Goal: Task Accomplishment & Management: Use online tool/utility

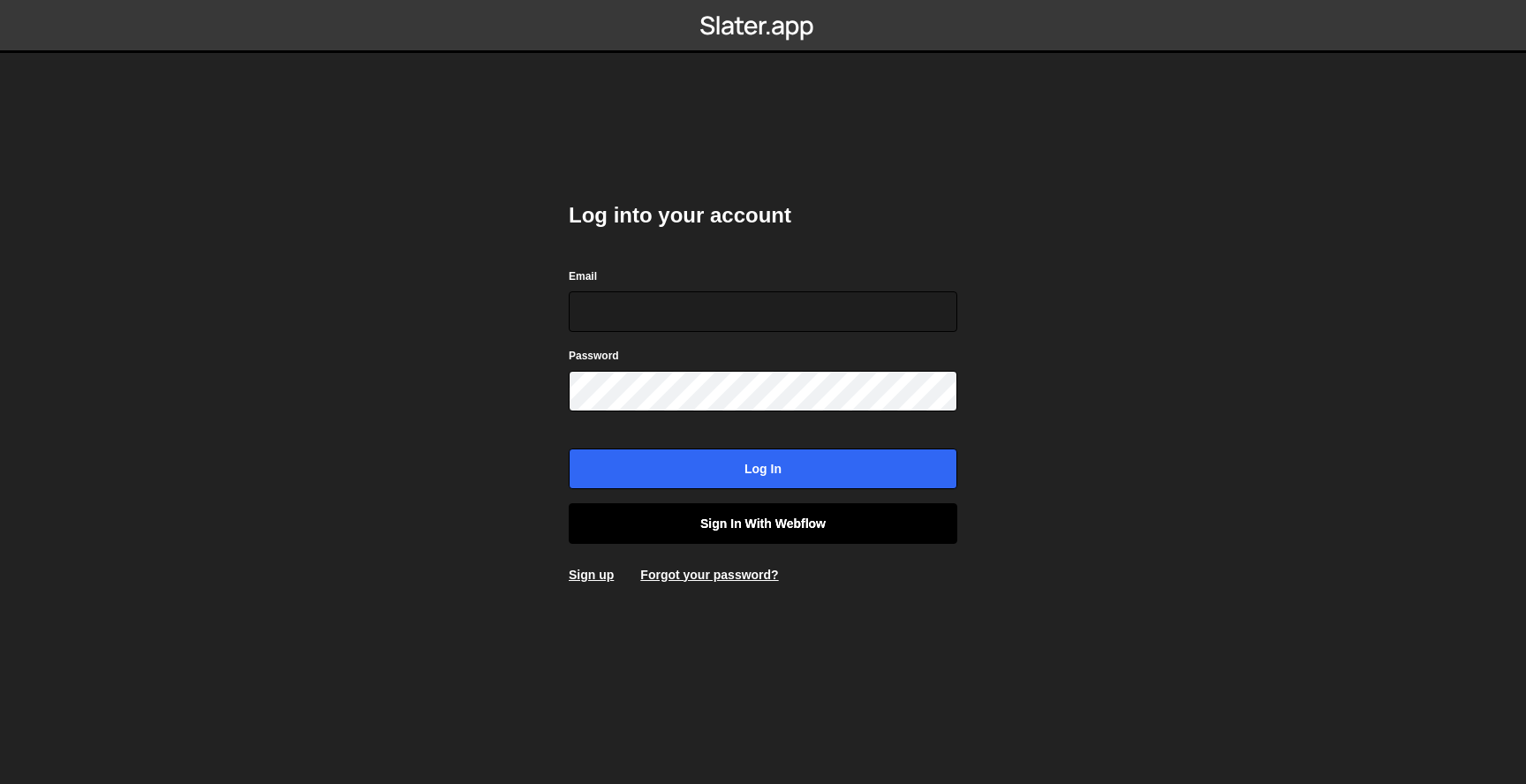
click at [828, 504] on link "Sign in with Webflow" at bounding box center [762, 524] width 388 height 41
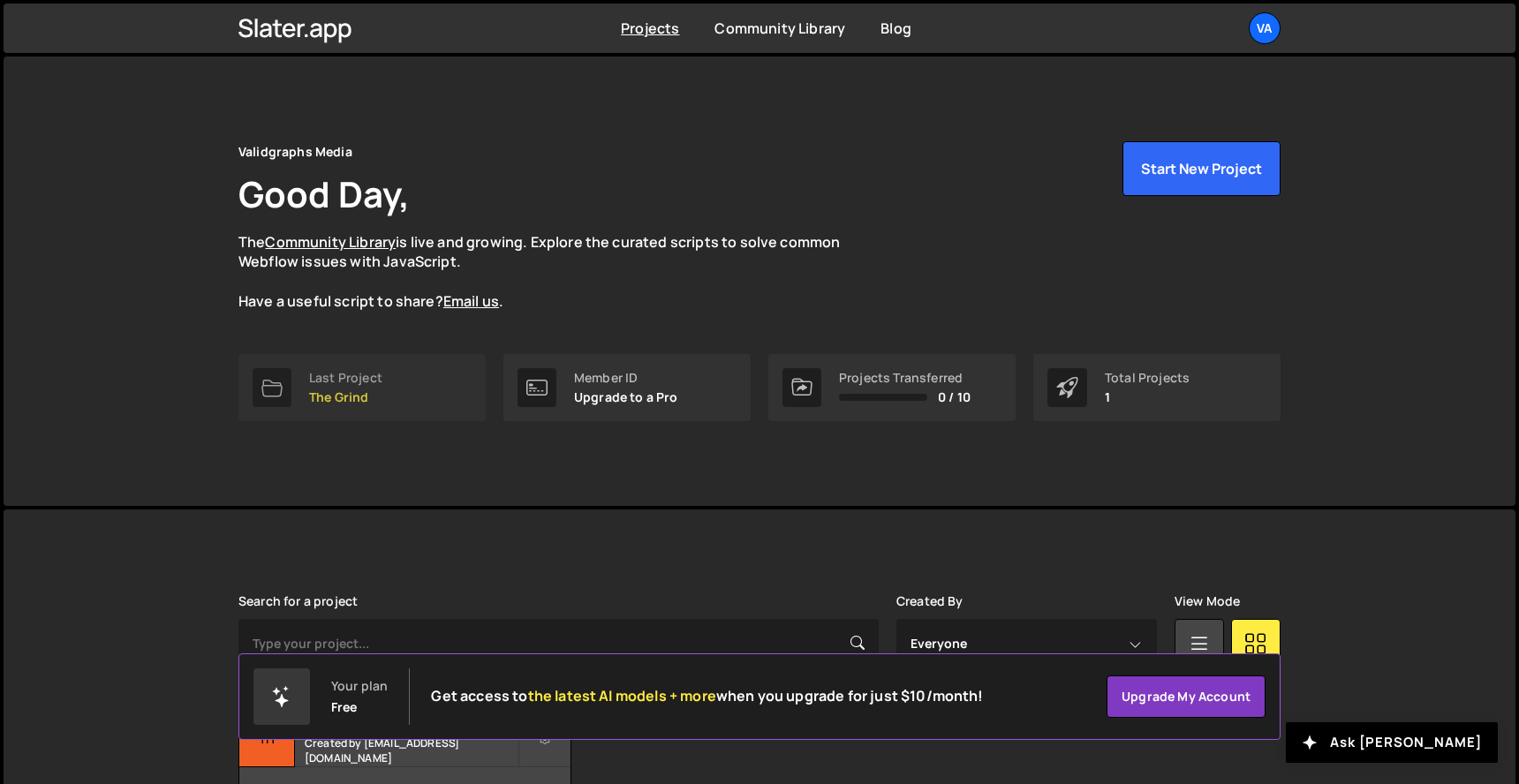
click at [380, 387] on div "Last Project The Grind" at bounding box center [346, 387] width 74 height 34
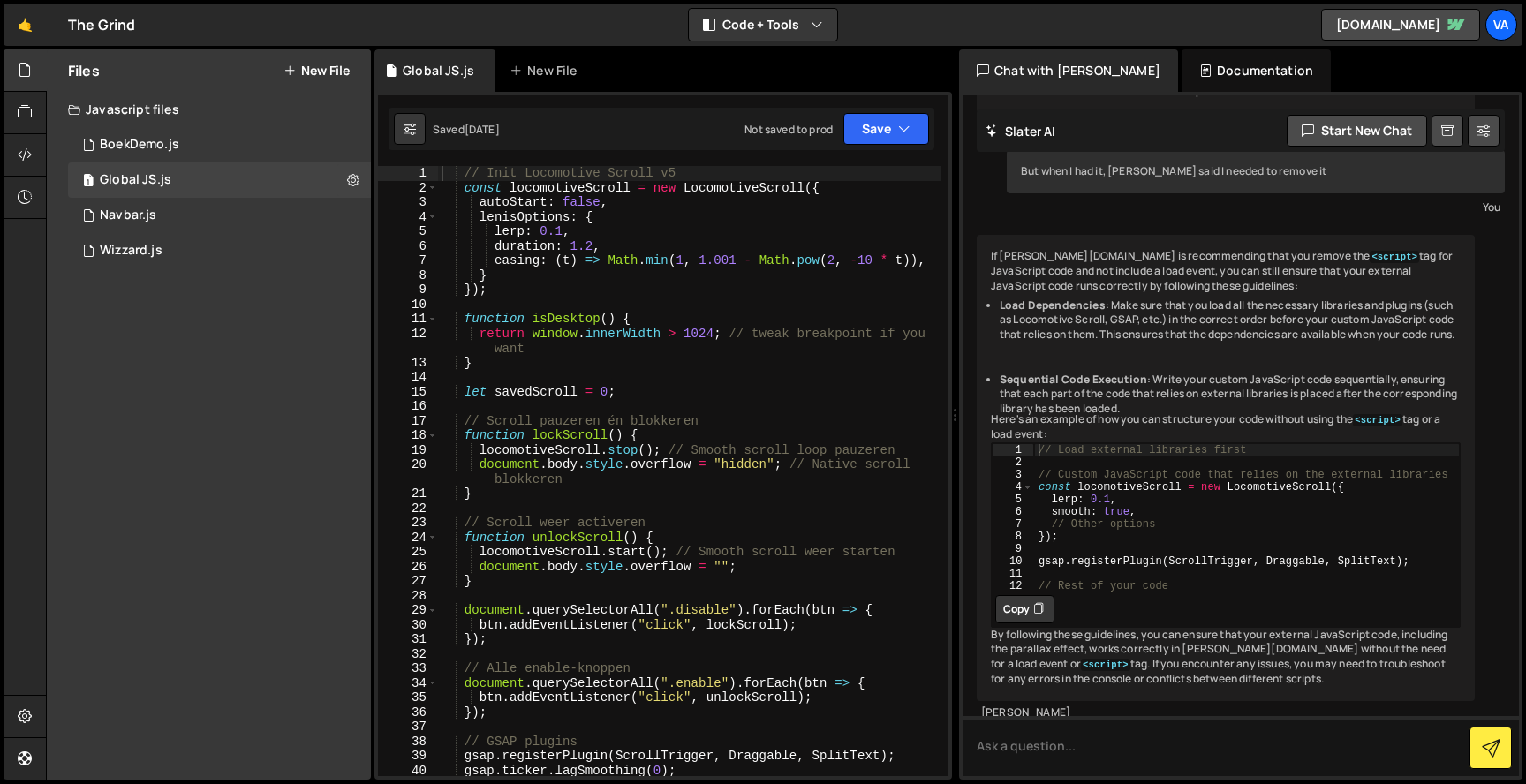
scroll to position [7324, 0]
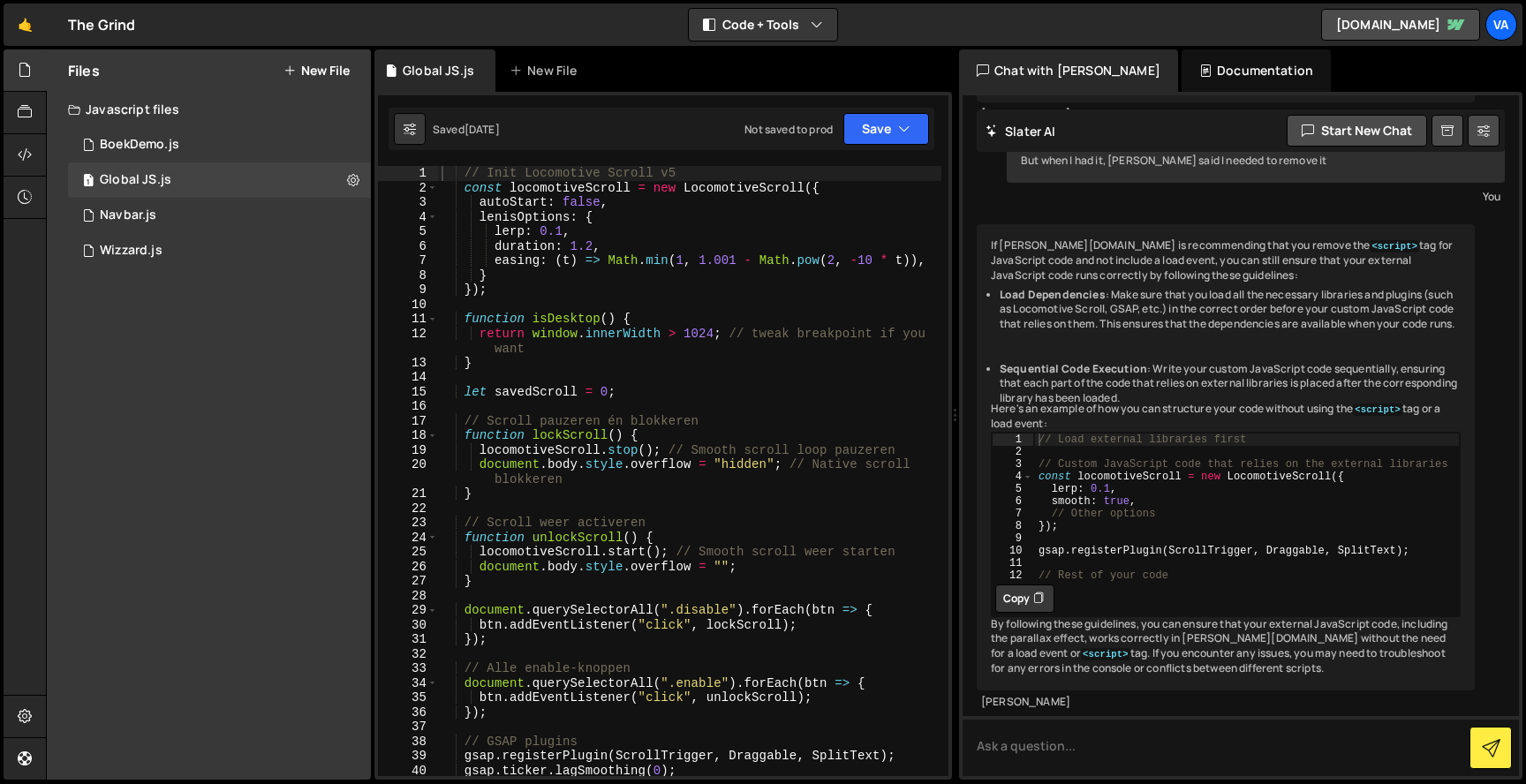
click at [603, 505] on div "// Init Locomotive Scroll v5 const locomotiveScroll = new LocomotiveScroll ({ a…" at bounding box center [689, 485] width 504 height 639
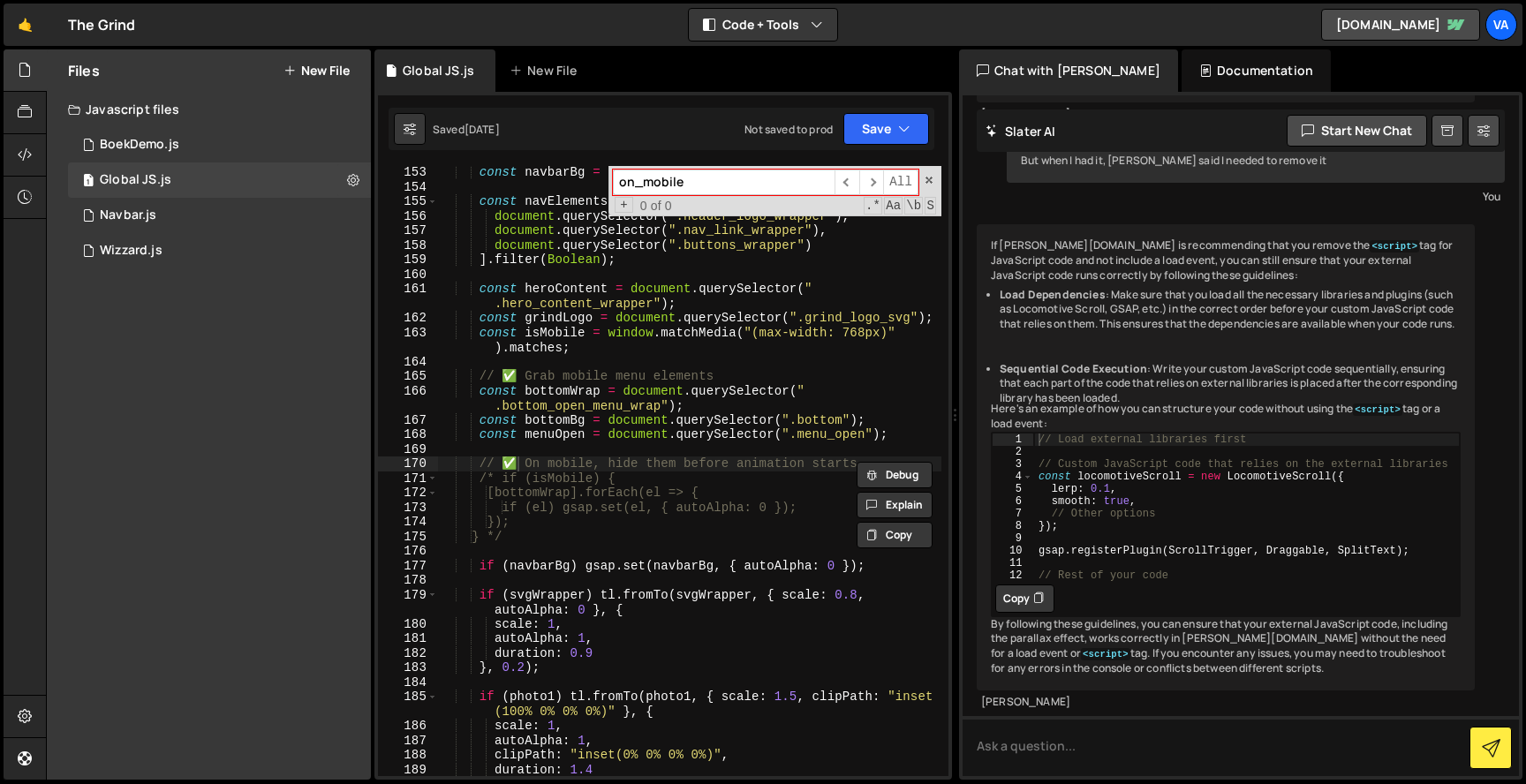
scroll to position [1865, 0]
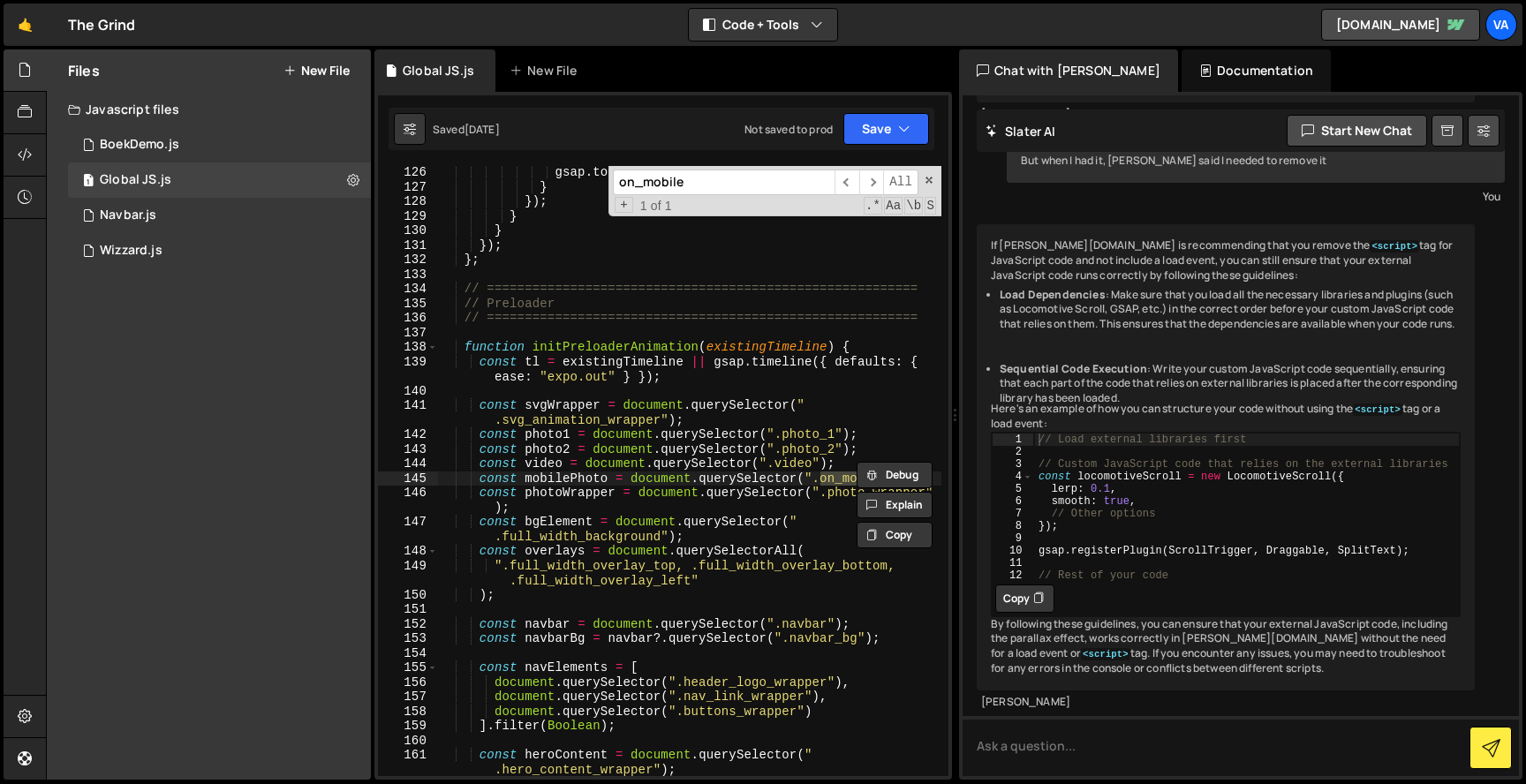
type input "on_mobile"
click at [674, 421] on div "gsap . to ( textEl , { opacity : 1 , duration : 0.3 }) ; } }) ; } } }) ; } ; //…" at bounding box center [689, 485] width 504 height 639
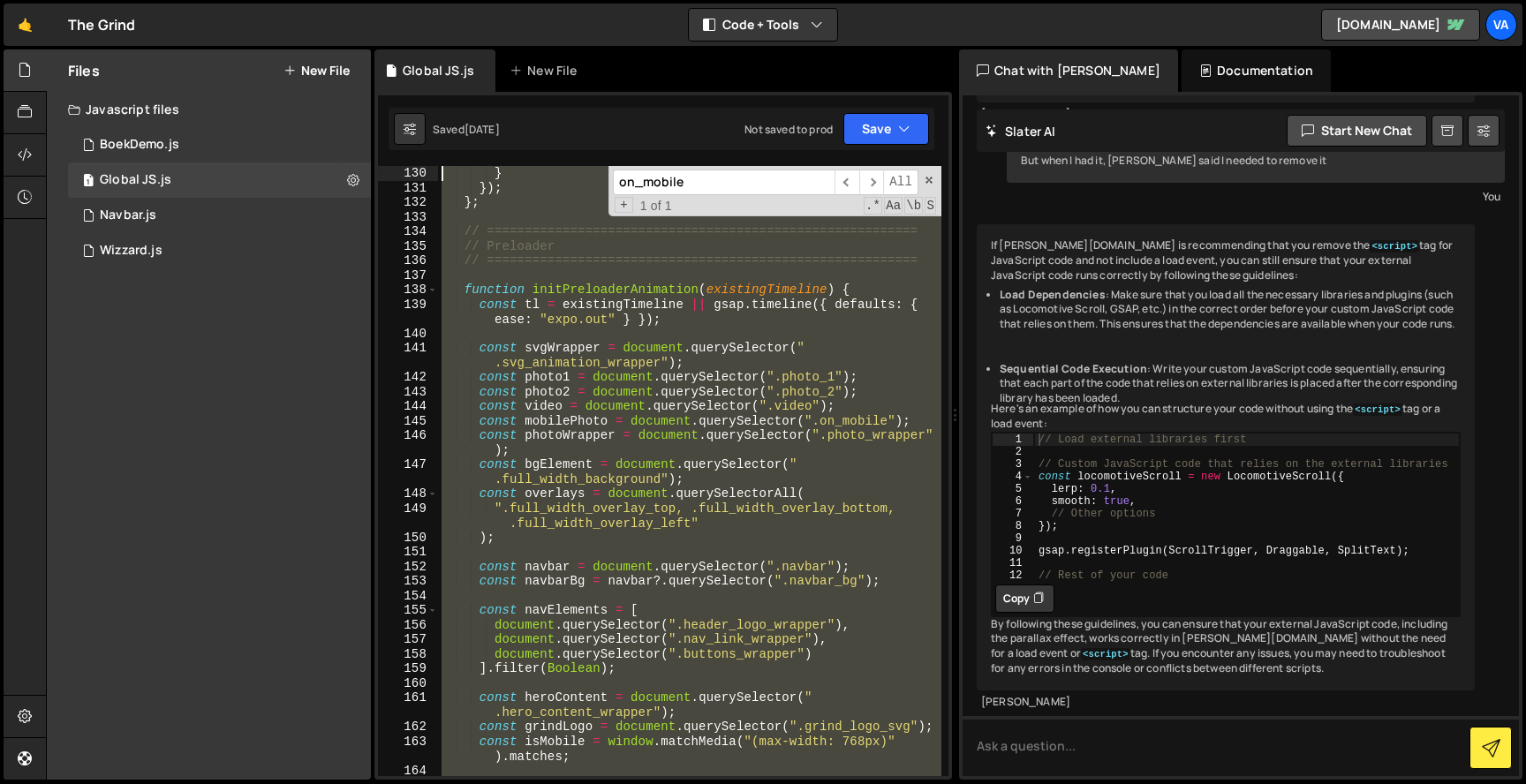
scroll to position [1821, 0]
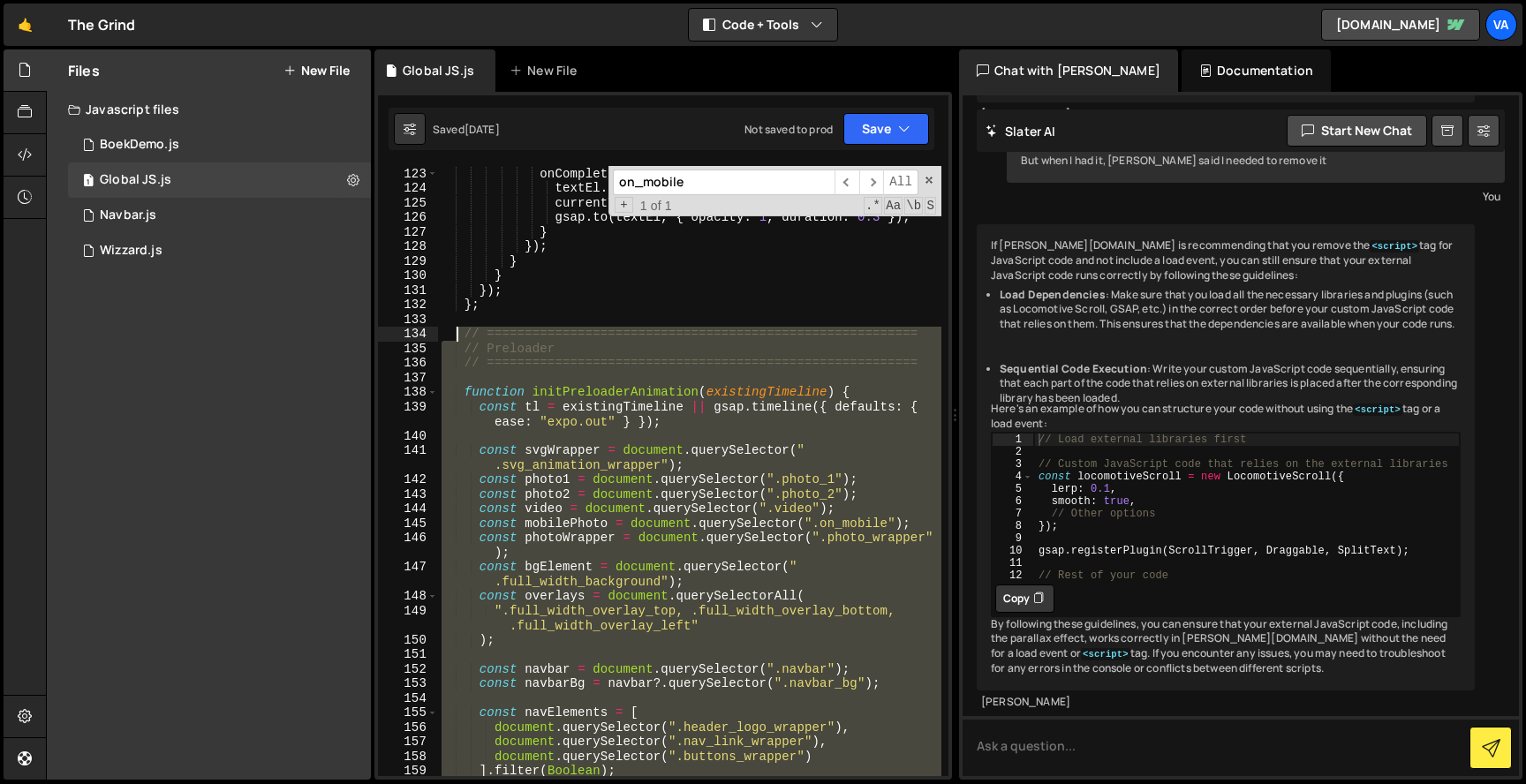
drag, startPoint x: 491, startPoint y: 649, endPoint x: 456, endPoint y: 336, distance: 315.0
click at [456, 336] on div "onComplete : ( ) => { textEl . innerText = "Solo [PERSON_NAME]?" ; currentText …" at bounding box center [689, 485] width 504 height 639
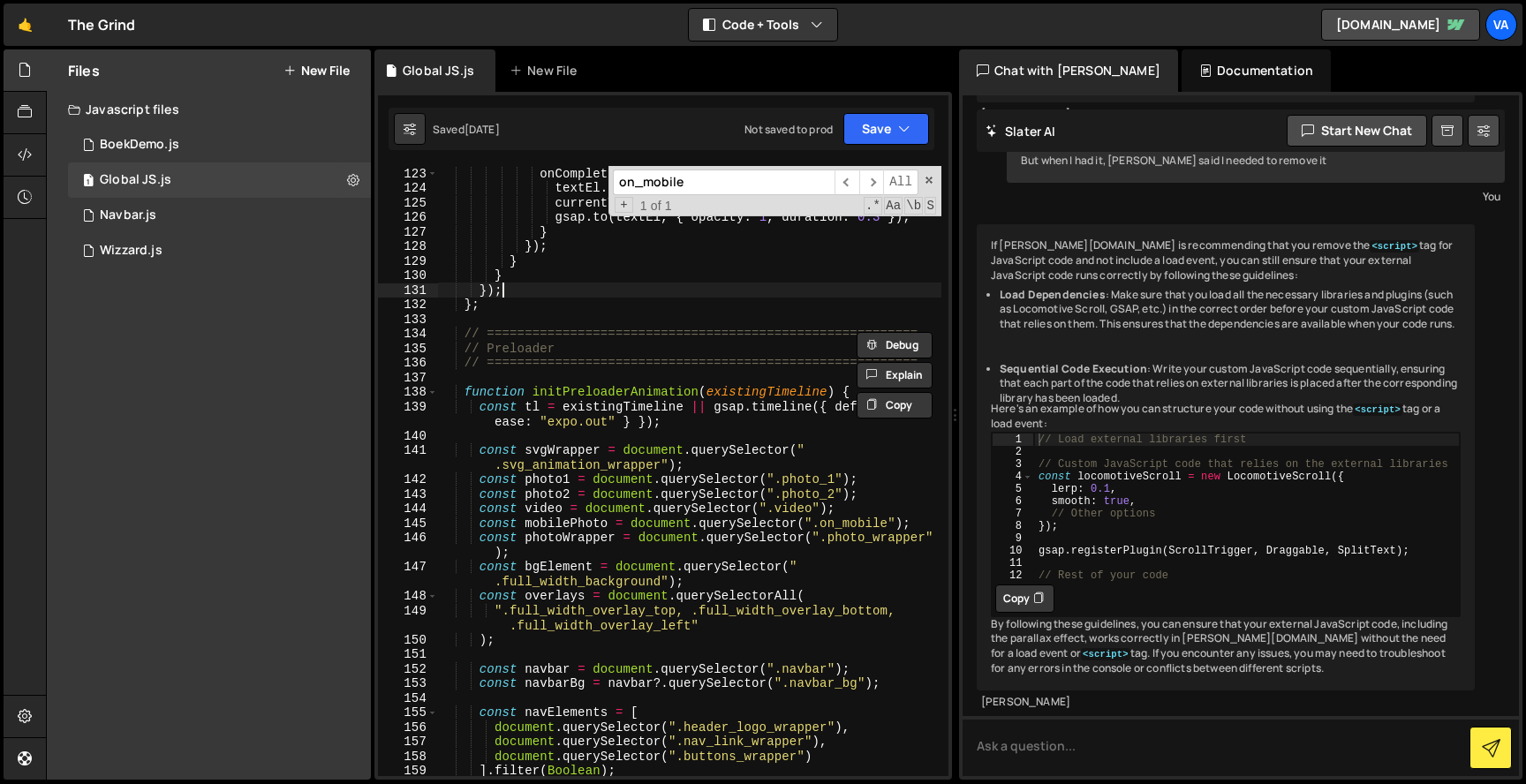
click at [590, 294] on div "onComplete : ( ) => { textEl . innerText = "Solo [PERSON_NAME]?" ; currentText …" at bounding box center [689, 485] width 504 height 639
type textarea "});"
click at [500, 314] on div "onComplete : ( ) => { textEl . innerText = "Solo [PERSON_NAME]?" ; currentText …" at bounding box center [689, 485] width 504 height 639
click at [459, 369] on div "onComplete : ( ) => { textEl . innerText = "Solo [PERSON_NAME]?" ; currentText …" at bounding box center [689, 485] width 504 height 639
type textarea "// ========================================================="
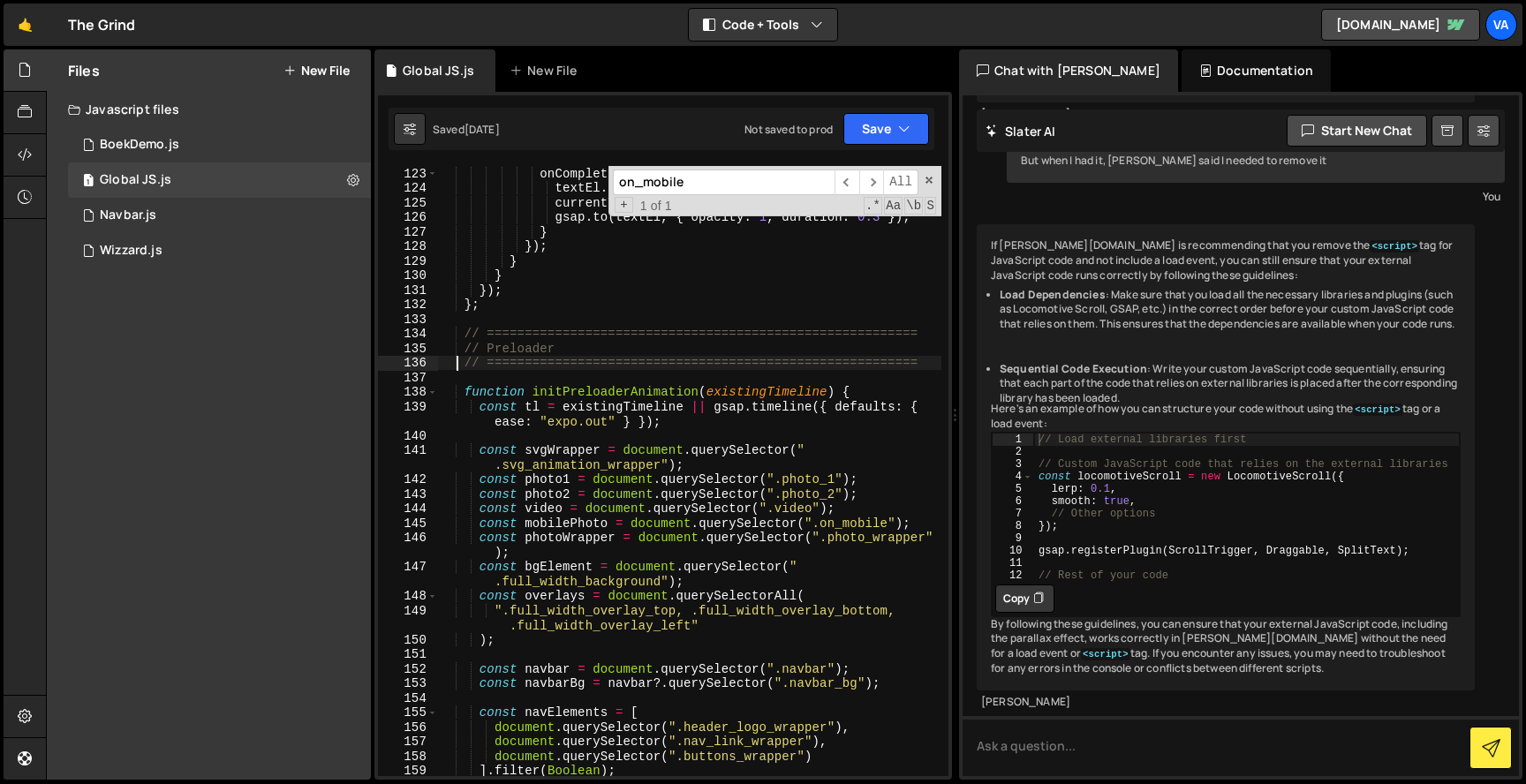
click at [455, 379] on div "onComplete : ( ) => { textEl . innerText = "Solo [PERSON_NAME]?" ; currentText …" at bounding box center [689, 485] width 504 height 639
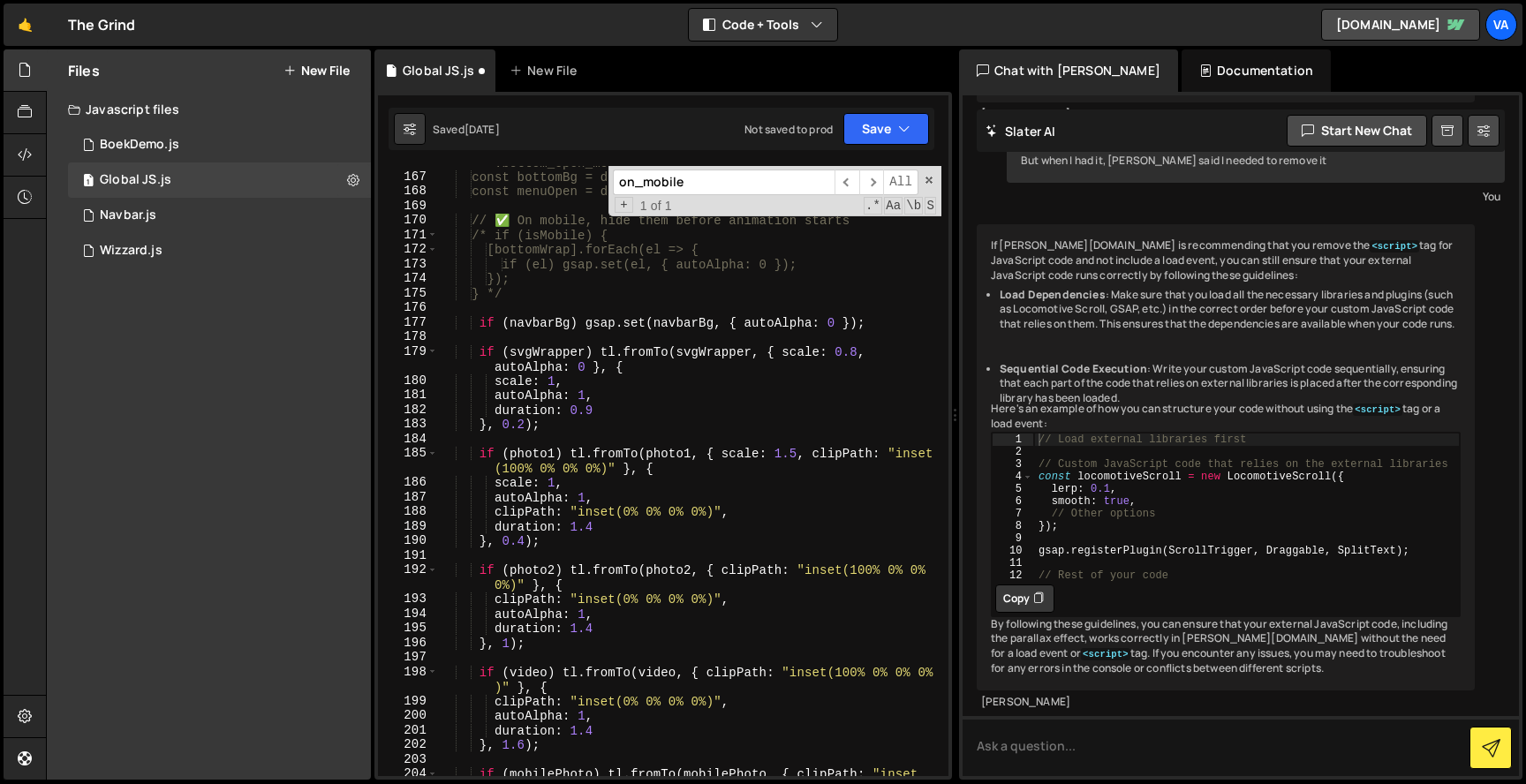
scroll to position [2545, 0]
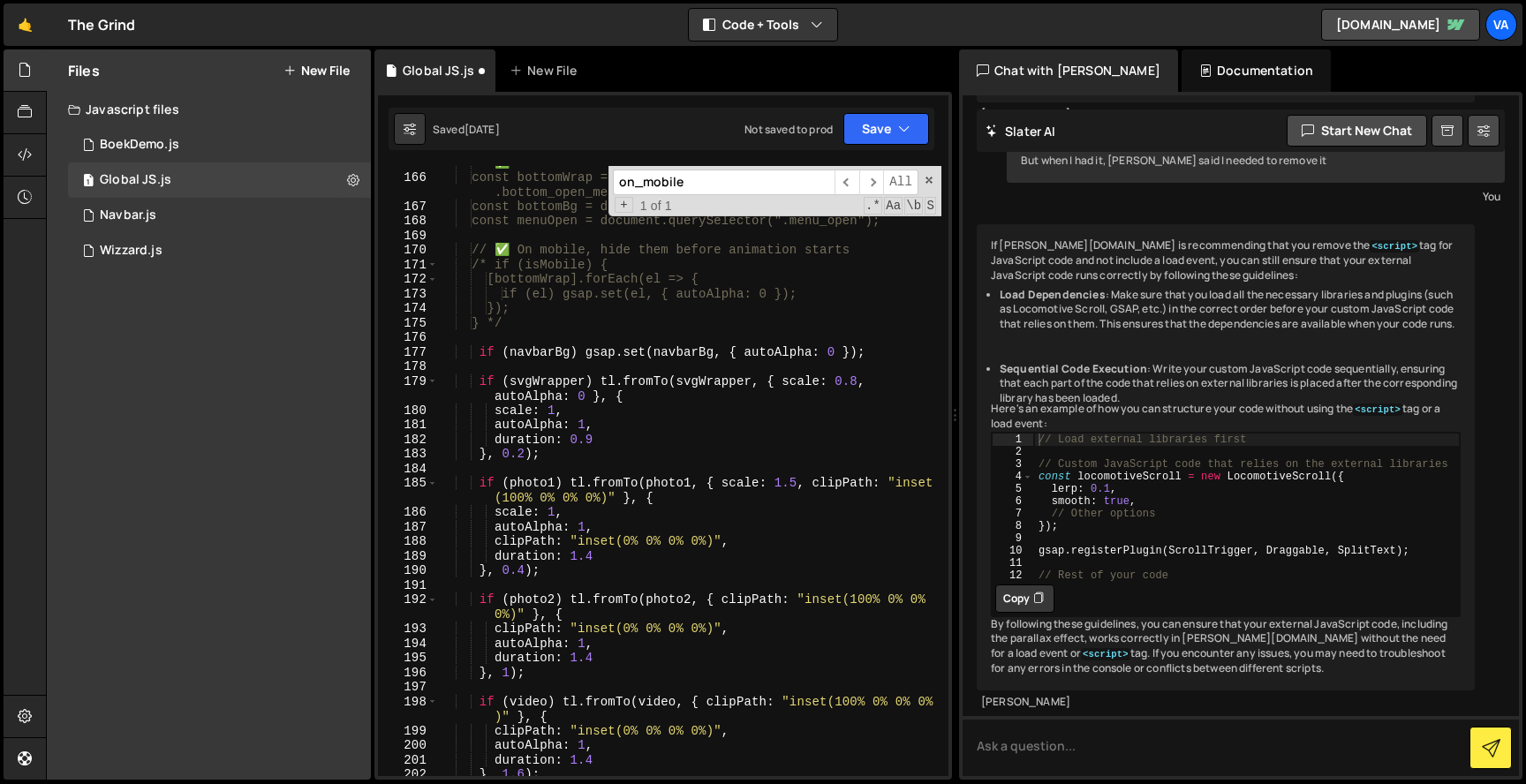
click at [509, 309] on div "// ✅ Grab mobile menu elements const bottomWrap = document.querySelector(" .bot…" at bounding box center [689, 475] width 504 height 639
click at [515, 321] on div "// ✅ Grab mobile menu elements const bottomWrap = document.querySelector(" .bot…" at bounding box center [689, 475] width 504 height 639
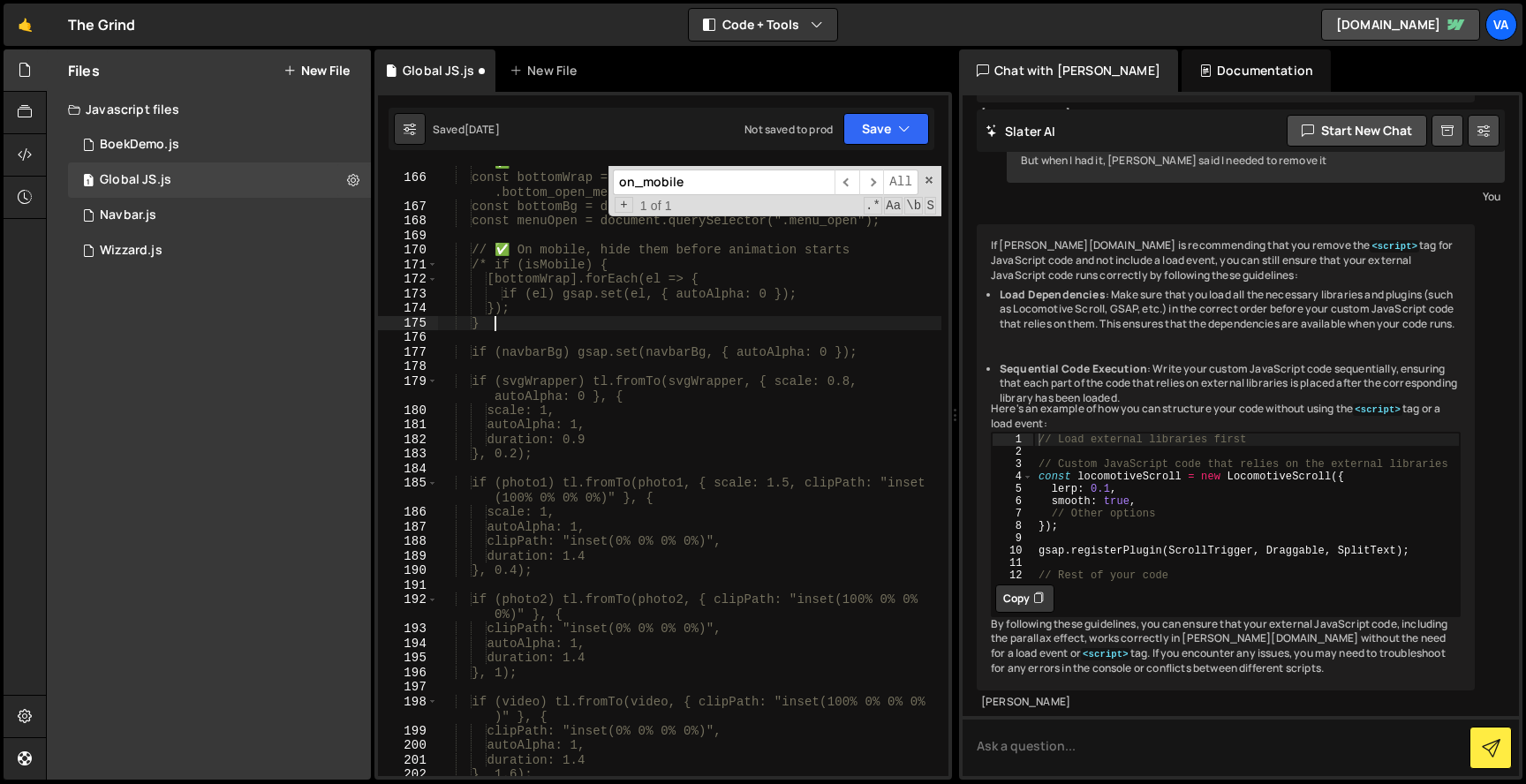
click at [496, 257] on div "// ✅ Grab mobile menu elements const bottomWrap = document.querySelector(" .bot…" at bounding box center [689, 475] width 504 height 639
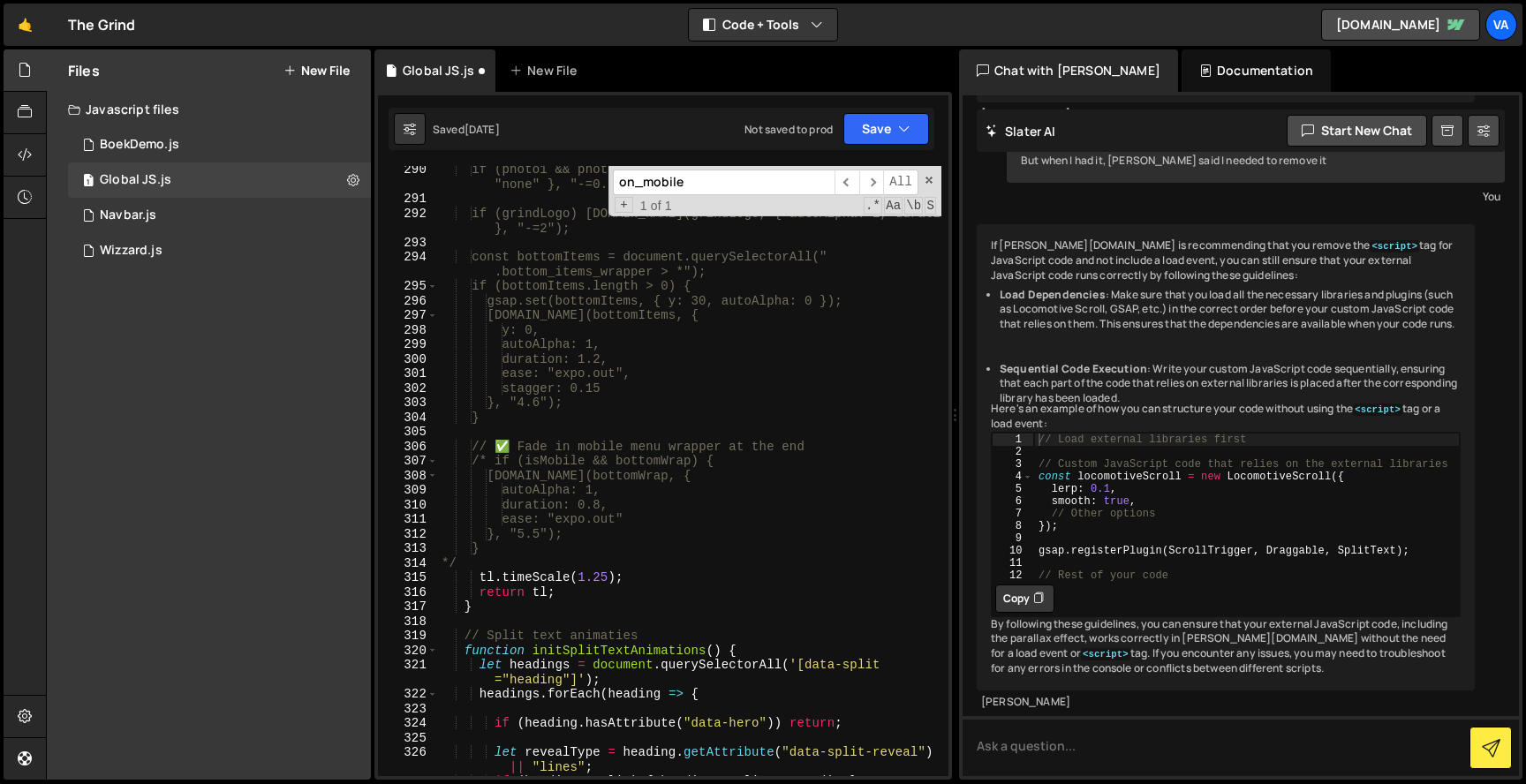
scroll to position [4629, 0]
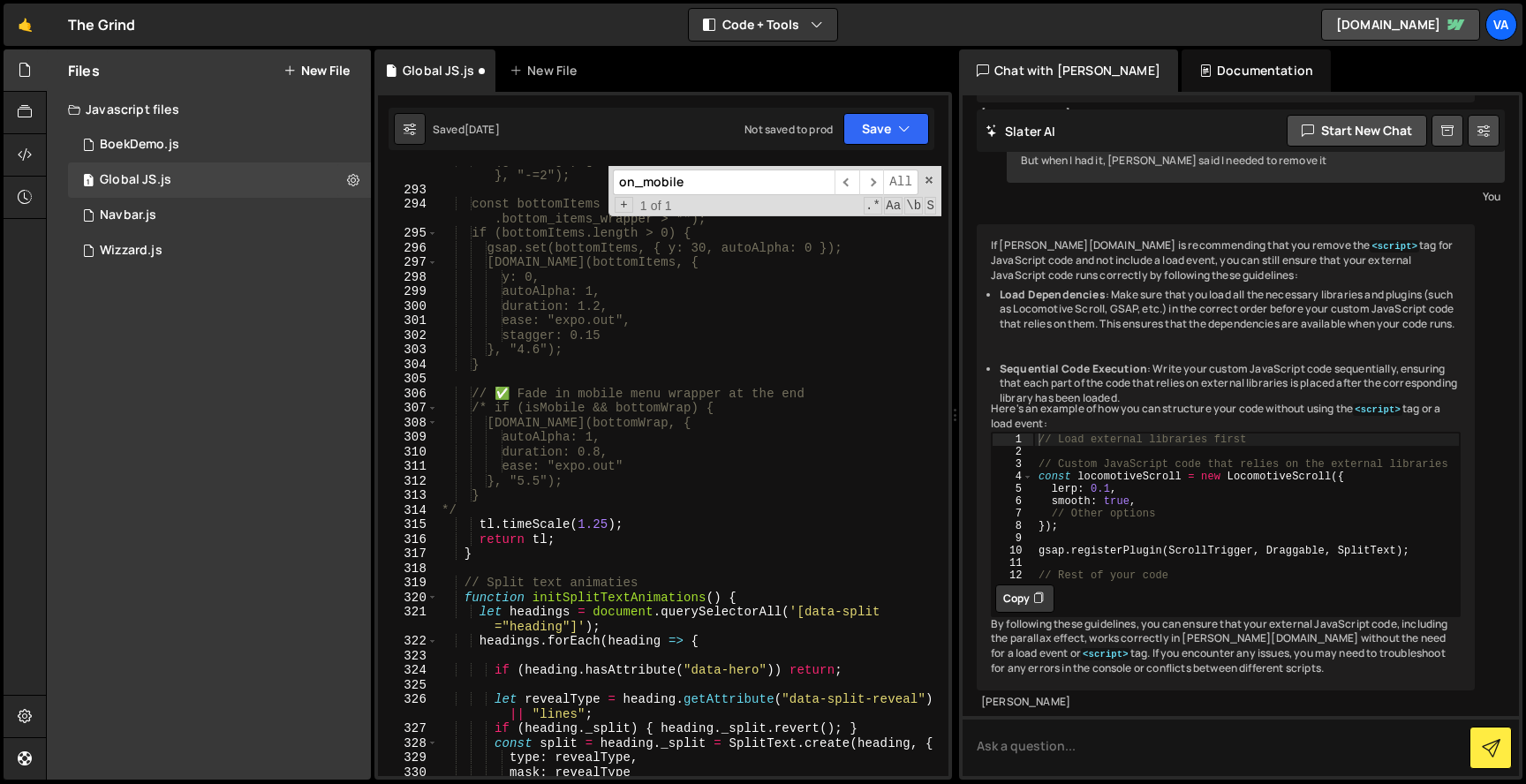
click at [476, 514] on div "if (grindLogo) [DOMAIN_NAME](grindLogo, { autoAlpha: 1, duration: 1 }, "-=2"); …" at bounding box center [689, 480] width 504 height 654
type textarea "*"
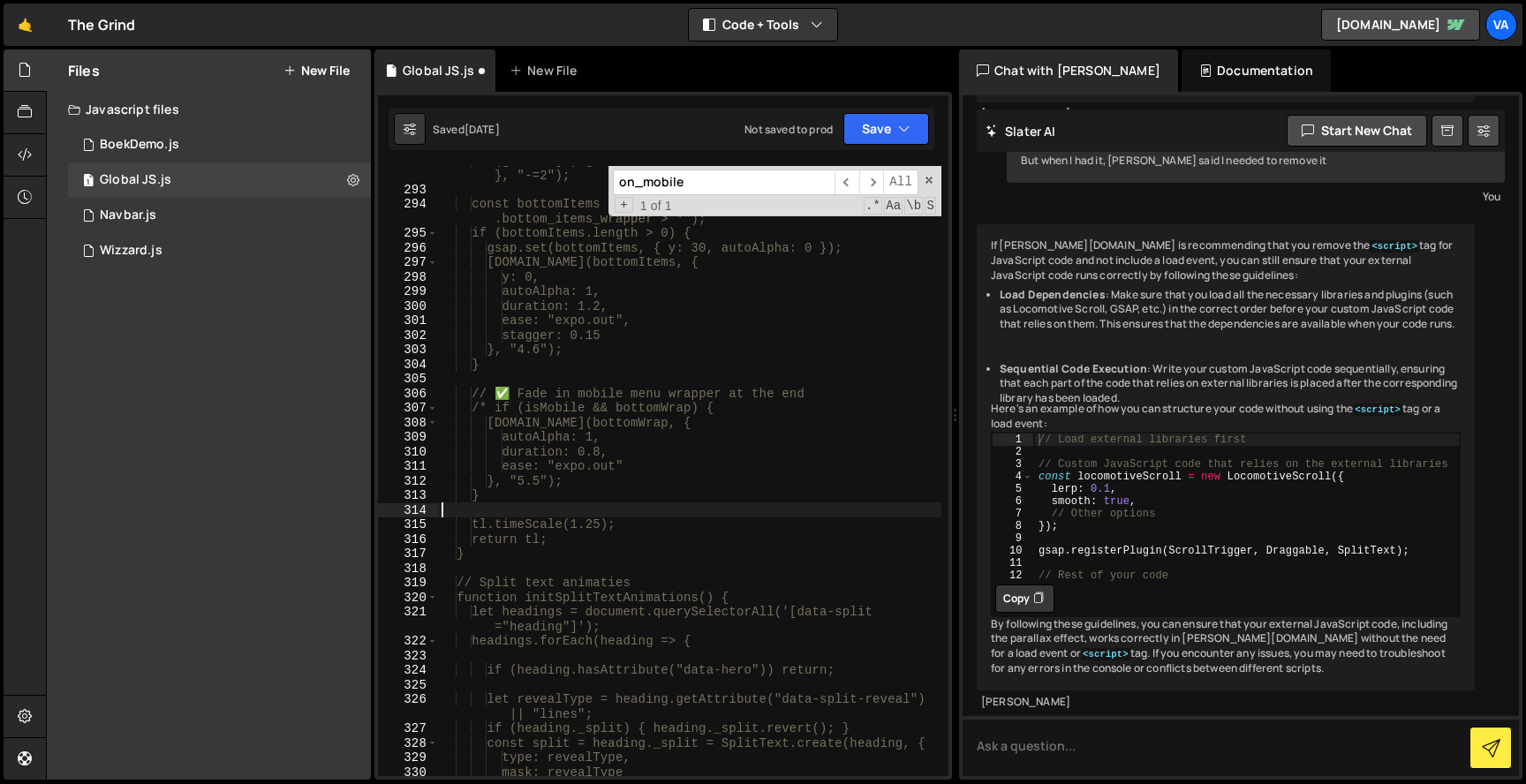
click at [495, 408] on div "if (grindLogo) [DOMAIN_NAME](grindLogo, { autoAlpha: 1, duration: 1 }, "-=2"); …" at bounding box center [689, 480] width 504 height 654
type textarea "if (isMobile && bottomWrap) {"
click at [482, 566] on div "if (grindLogo) [DOMAIN_NAME](grindLogo, { autoAlpha: 1, duration: 1 }, "-=2"); …" at bounding box center [689, 480] width 504 height 654
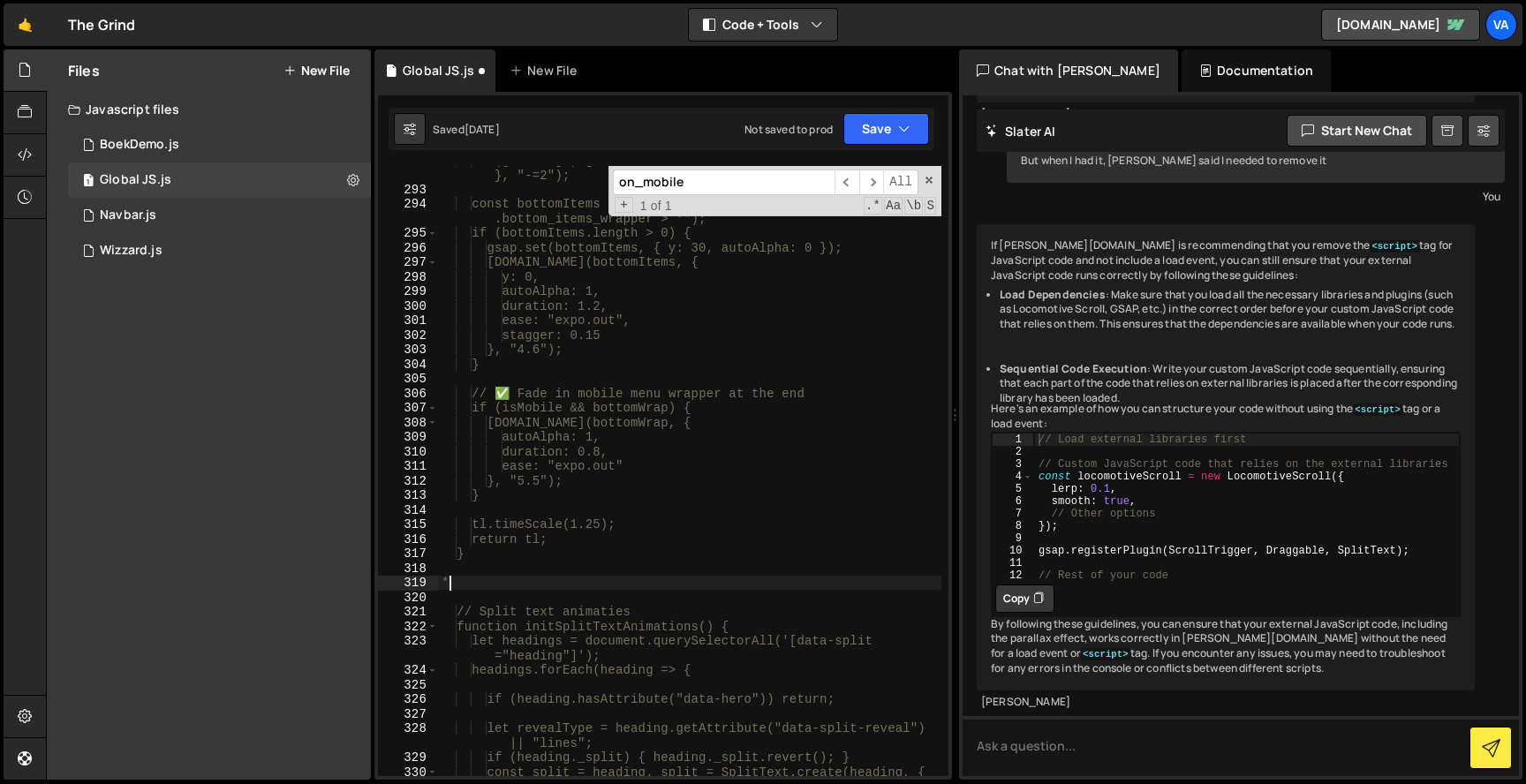
type textarea "*/"
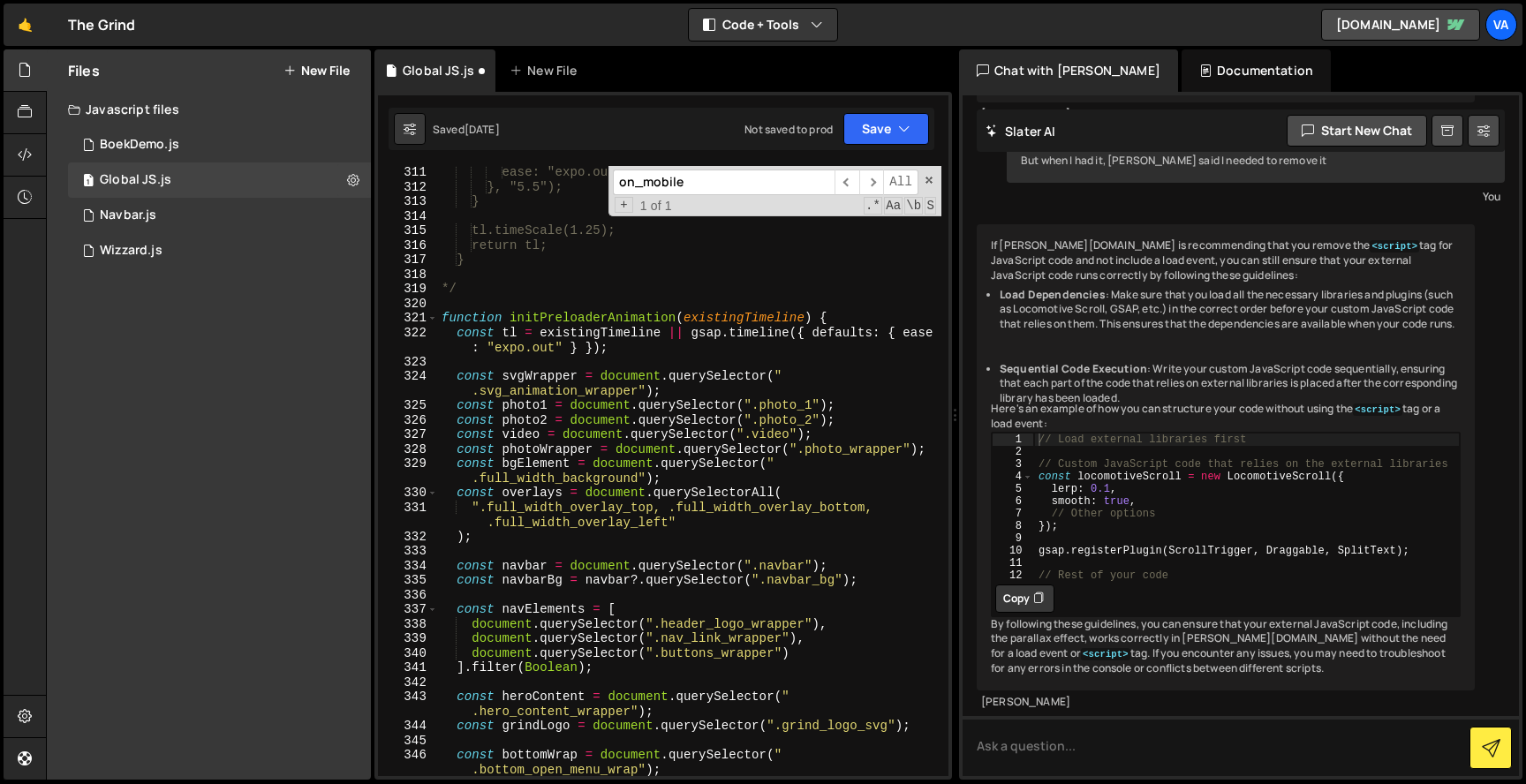
scroll to position [4913, 0]
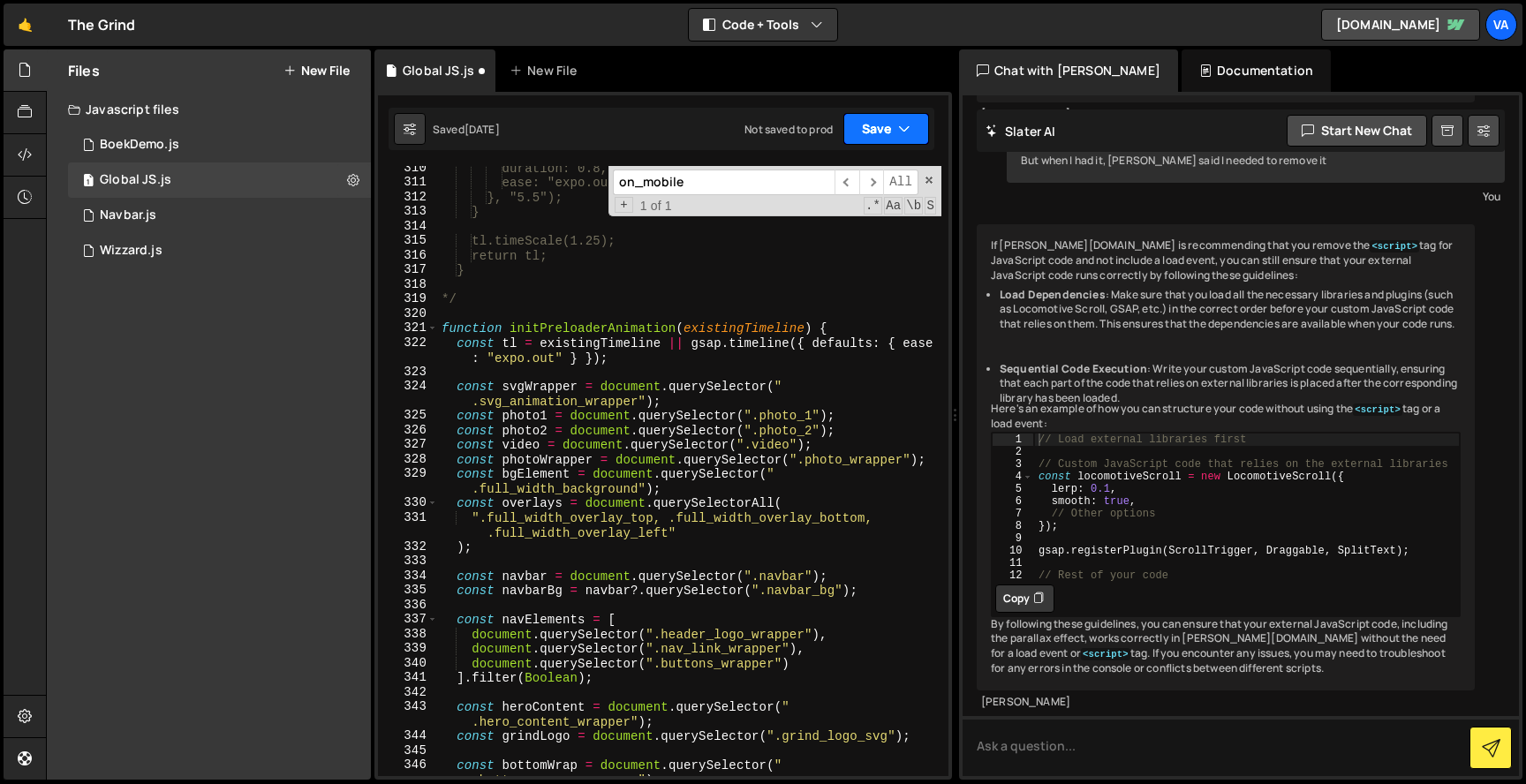
click at [903, 116] on button "Save" at bounding box center [886, 129] width 85 height 32
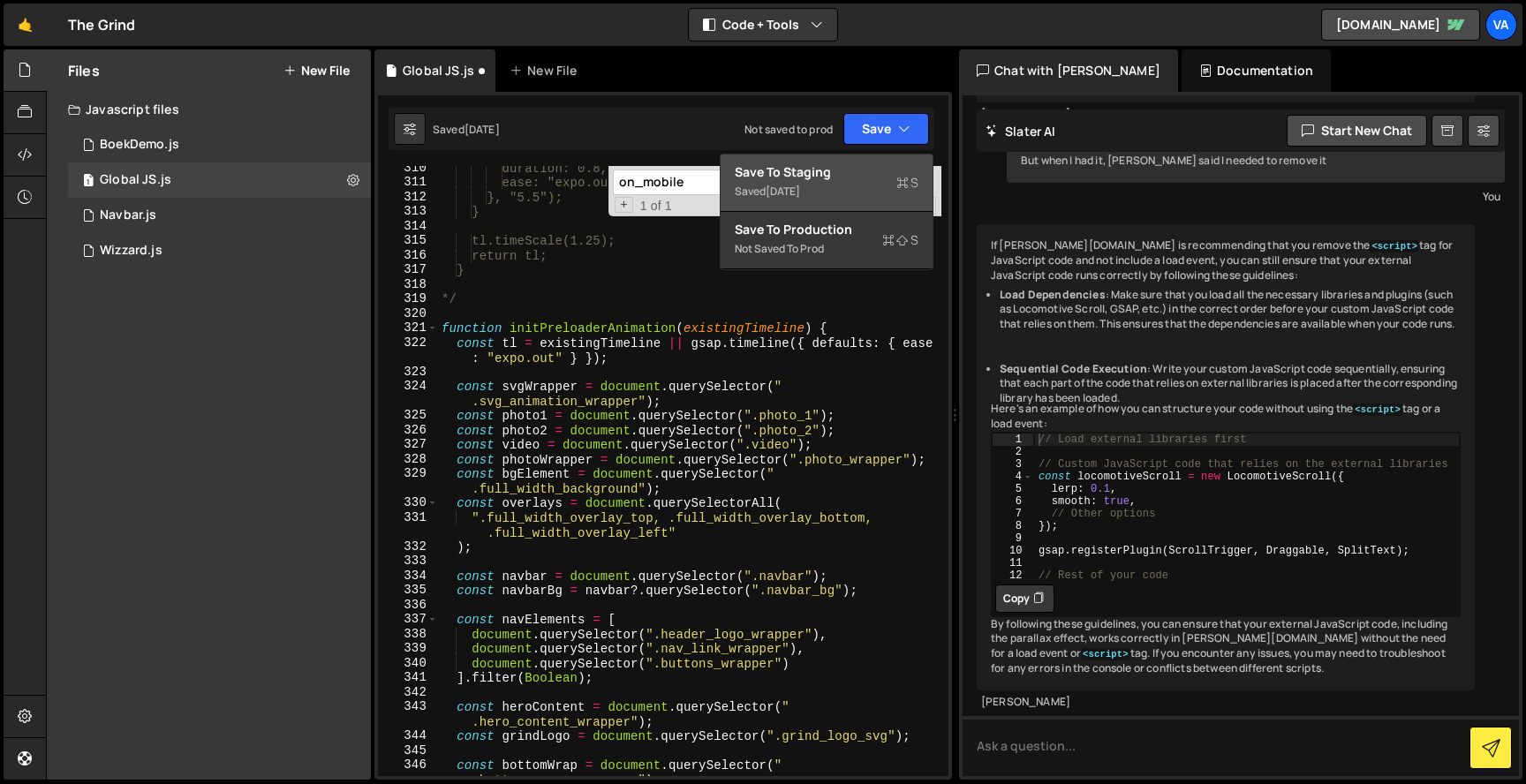
click at [850, 192] on div "Saved [DATE]" at bounding box center [827, 192] width 184 height 21
